Goal: Check status

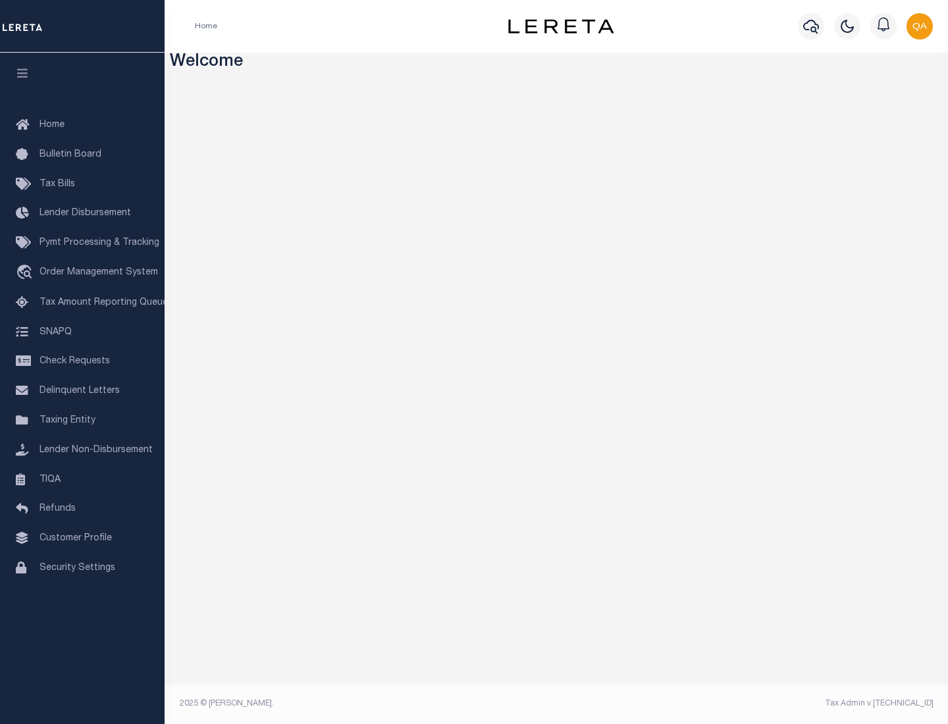
click at [82, 362] on span "Check Requests" at bounding box center [75, 361] width 70 height 9
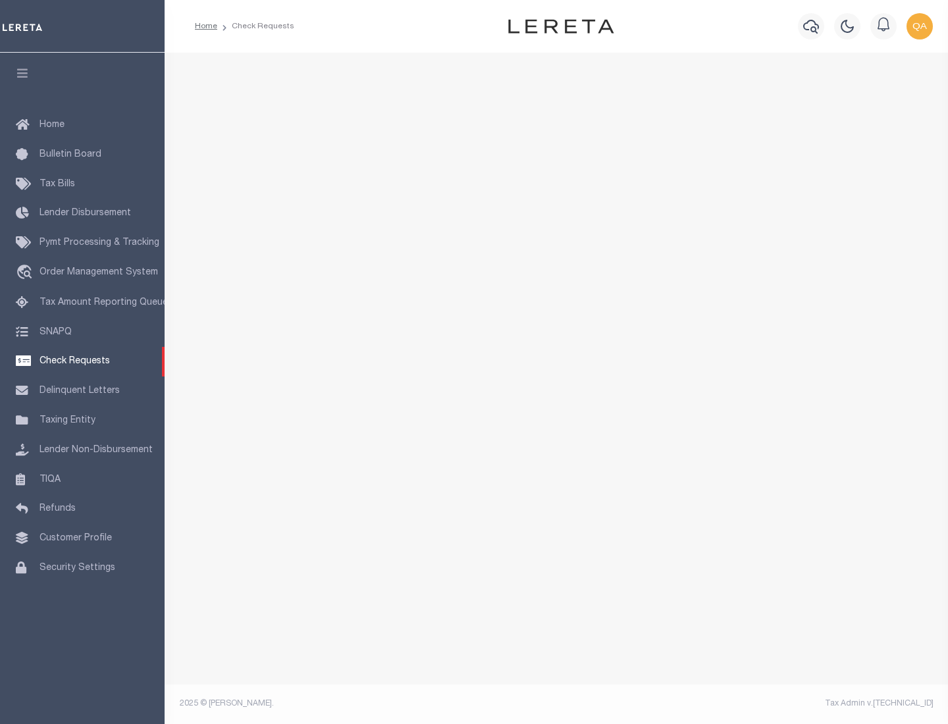
select select "50"
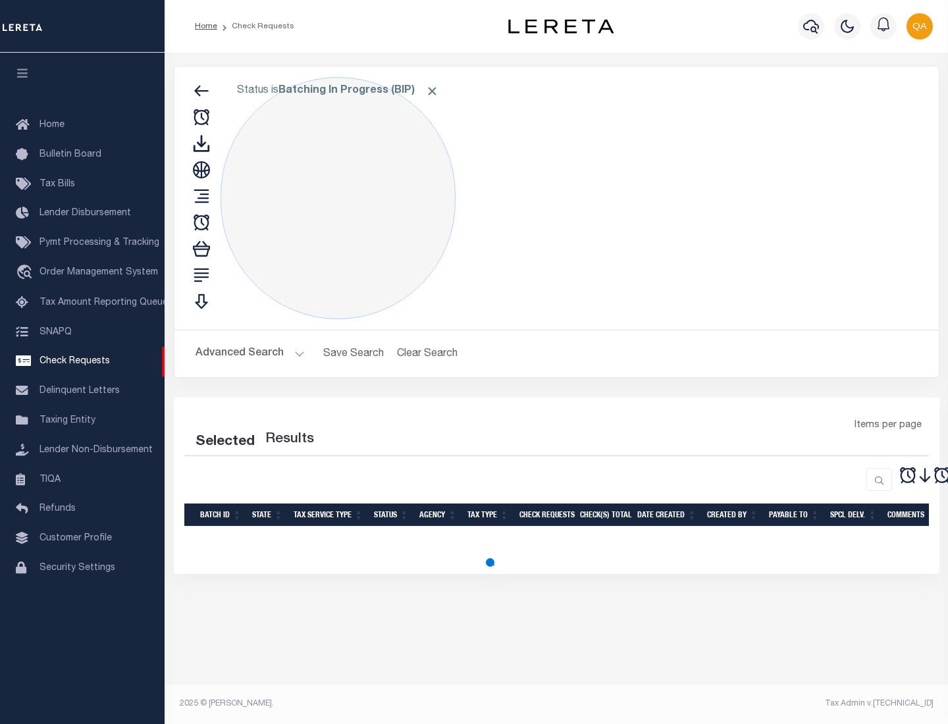
select select "50"
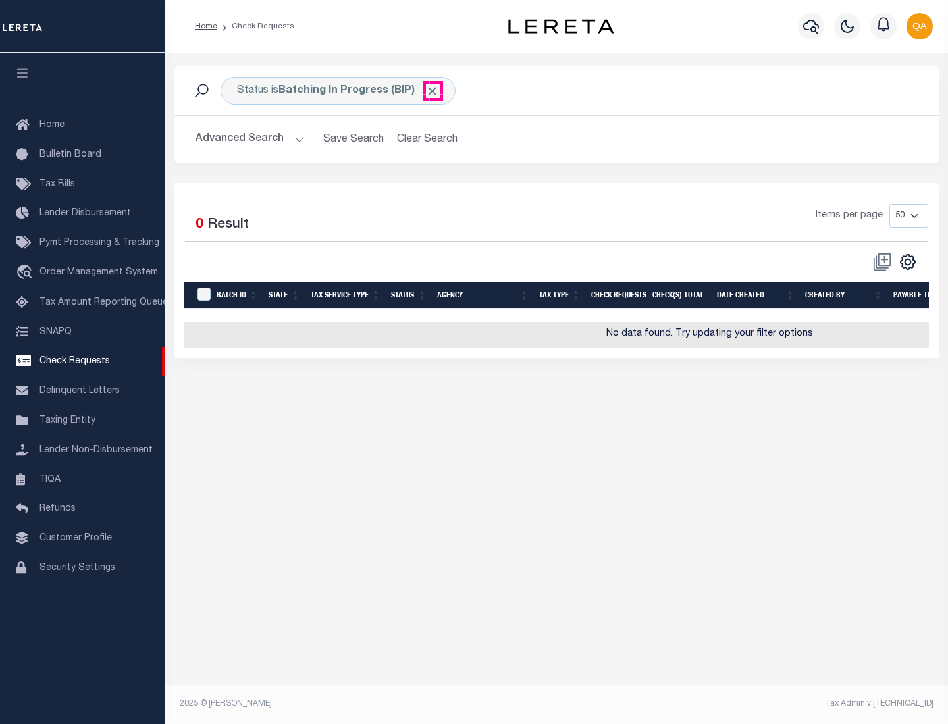
click at [433, 91] on span "Click to Remove" at bounding box center [432, 91] width 14 height 14
